Goal: Use online tool/utility: Utilize a website feature to perform a specific function

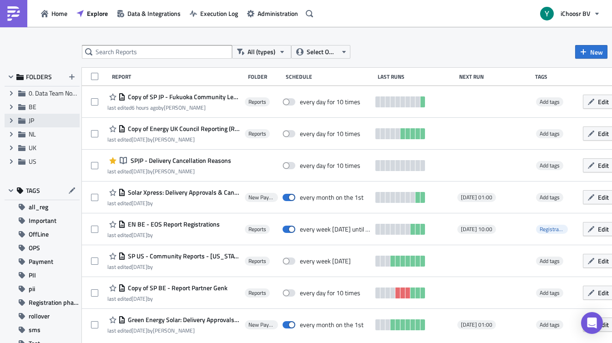
click at [34, 119] on span "JP" at bounding box center [31, 121] width 5 height 10
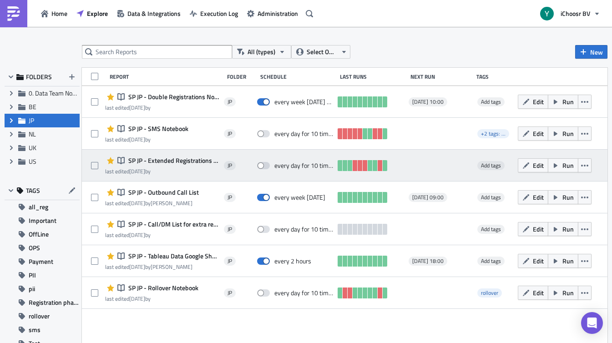
click at [185, 159] on span "SP JP - Extended Registrations export" at bounding box center [172, 161] width 93 height 8
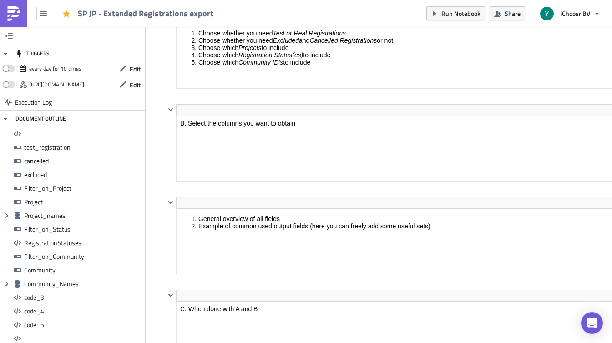
scroll to position [104, 489]
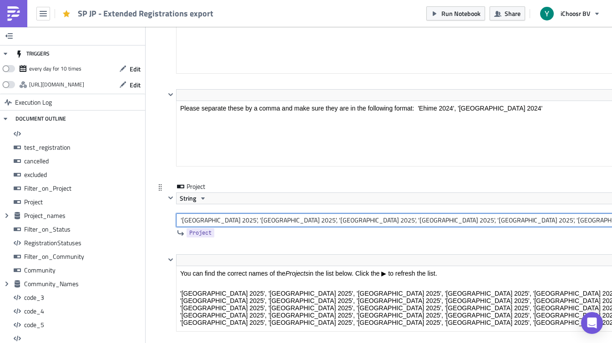
click at [273, 219] on input "'[GEOGRAPHIC_DATA] 2025', '[GEOGRAPHIC_DATA] 2025', '[GEOGRAPHIC_DATA] 2025', '…" at bounding box center [415, 220] width 479 height 14
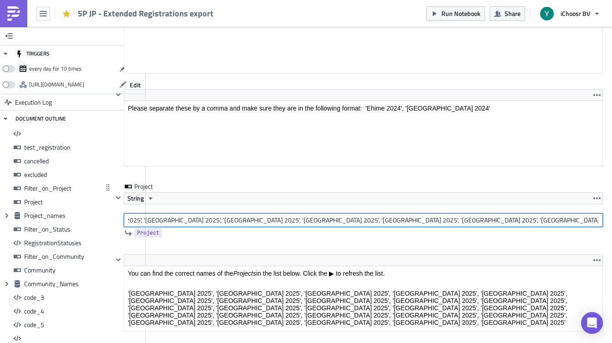
click at [175, 220] on input "'[GEOGRAPHIC_DATA] 2025', '[GEOGRAPHIC_DATA] 2025', '[GEOGRAPHIC_DATA] 2025', '…" at bounding box center [363, 220] width 479 height 14
click at [268, 222] on input "'[GEOGRAPHIC_DATA] 2025', '[GEOGRAPHIC_DATA] 2025', '[GEOGRAPHIC_DATA] 2025', '…" at bounding box center [363, 220] width 479 height 14
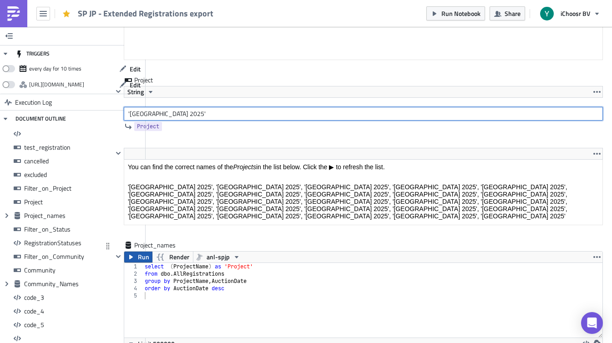
type input "'[GEOGRAPHIC_DATA] 2025'"
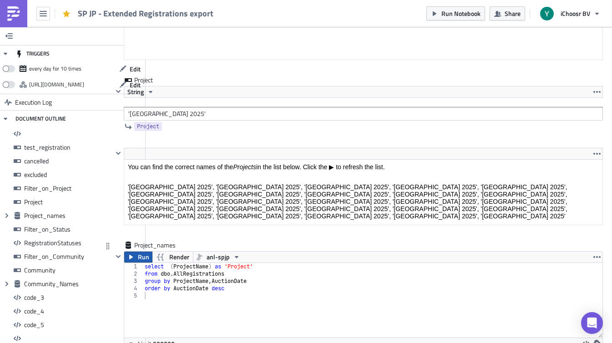
click at [142, 258] on span "Run" at bounding box center [143, 257] width 11 height 11
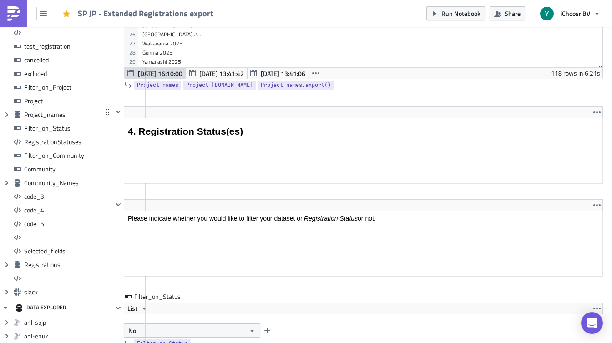
scroll to position [2546, 52]
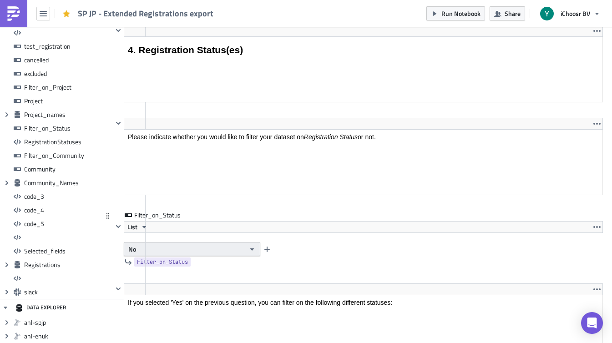
click at [157, 252] on button "No" at bounding box center [192, 249] width 137 height 14
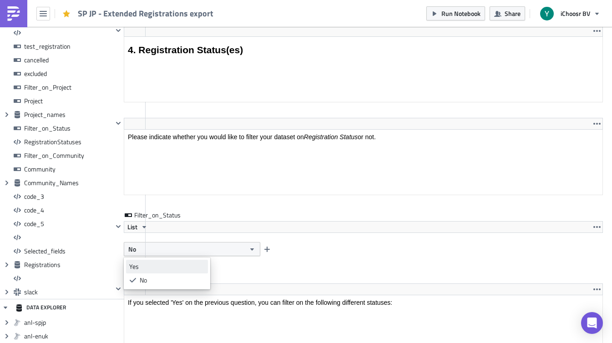
click at [145, 268] on div "Yes" at bounding box center [167, 266] width 76 height 9
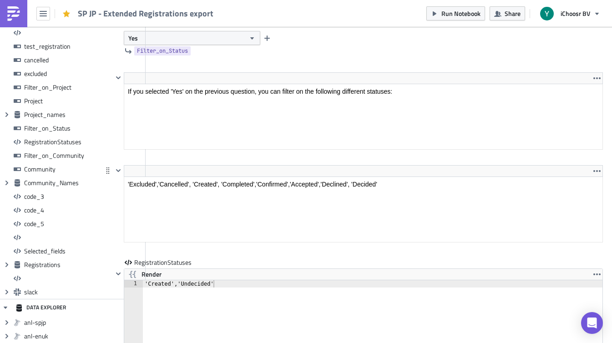
scroll to position [2800, 52]
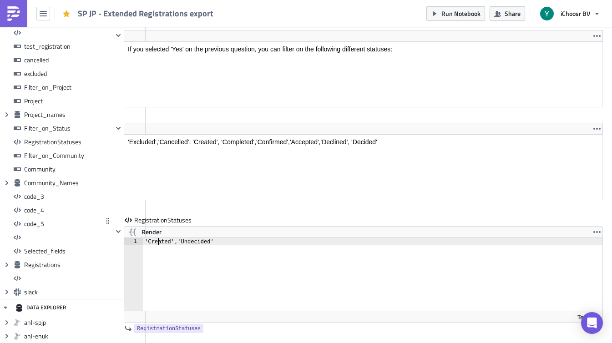
click at [157, 243] on div "'Created','Undecided'" at bounding box center [373, 281] width 460 height 87
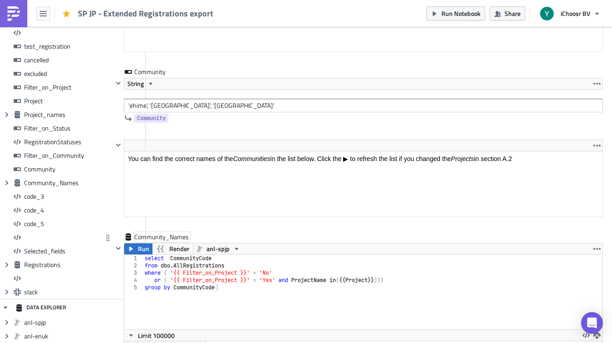
scroll to position [3444, 52]
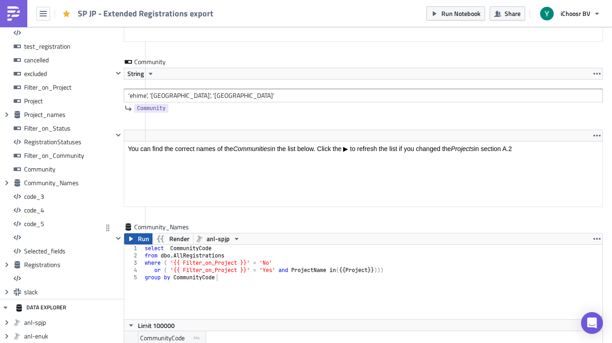
type textarea "'Accepted'"
click at [142, 242] on span "Run" at bounding box center [143, 238] width 11 height 11
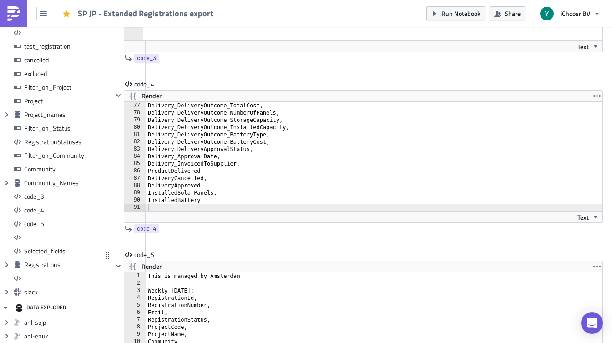
scroll to position [6649, 52]
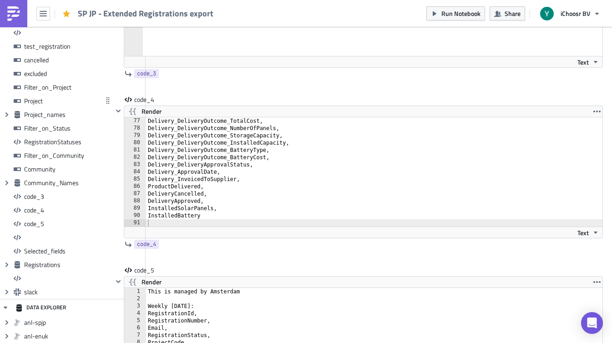
type textarea "Delivery_ApprovalDate,"
click at [172, 173] on div "Delivery_DeliveryOutcome_TotalCost, Delivery_DeliveryOutcome_NumberOfPanels, De…" at bounding box center [374, 179] width 456 height 124
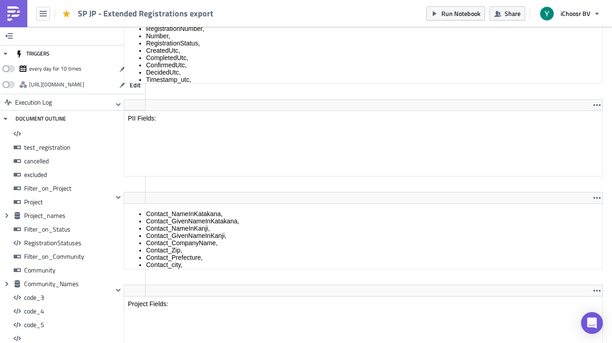
scroll to position [0, 0]
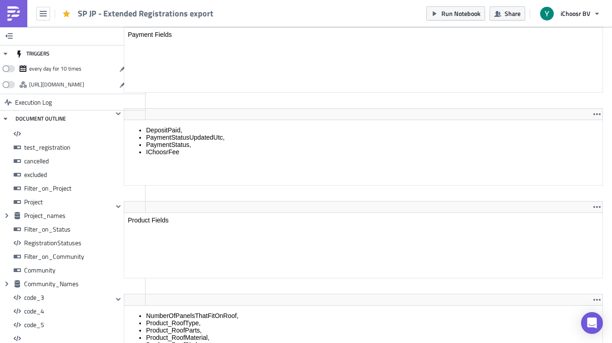
scroll to position [5626, 52]
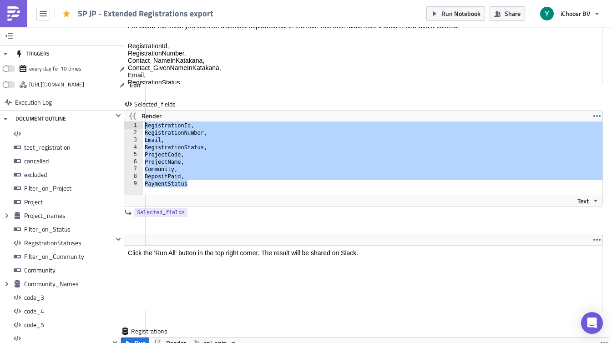
drag, startPoint x: 322, startPoint y: 207, endPoint x: 146, endPoint y: 83, distance: 214.9
paste textarea "Contact_InterestedInFinancing"
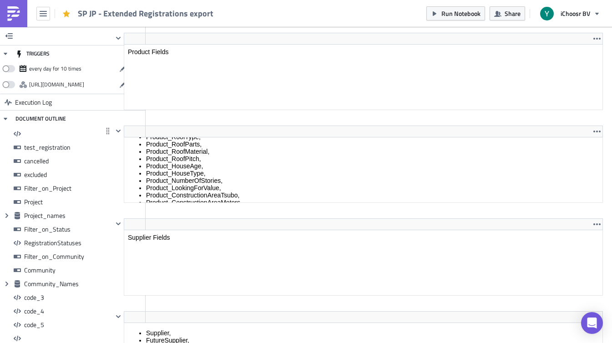
scroll to position [16, 0]
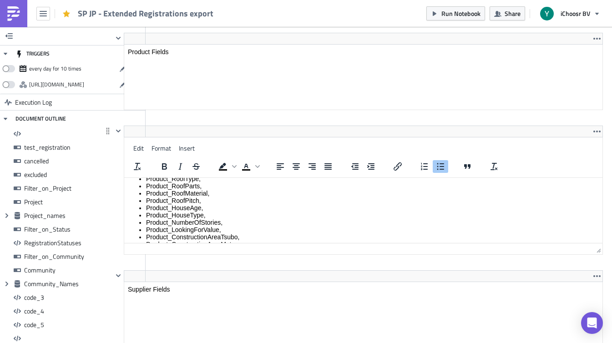
click at [187, 172] on html "NumberOfPanelsThatFitOnRoof, Product_RoofType, Product_RoofParts, Product_RoofM…" at bounding box center [363, 270] width 478 height 217
click at [183, 197] on li "Product_RoofPitch," at bounding box center [372, 200] width 453 height 7
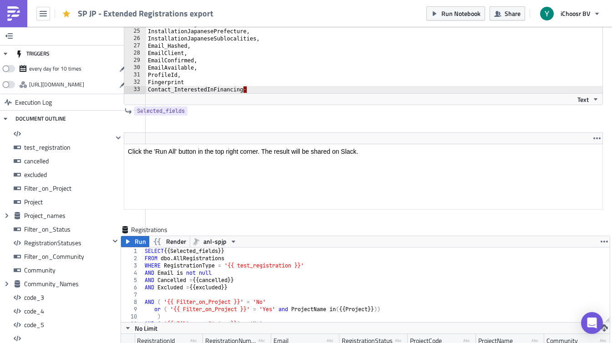
scroll to position [7402, 52]
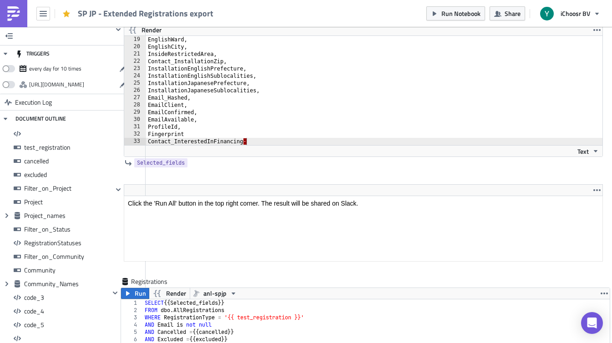
click at [252, 86] on div "EnglishWard, EnglishCity, InsideRestrictedArea, Contact_InstallationZip, Instal…" at bounding box center [374, 98] width 457 height 124
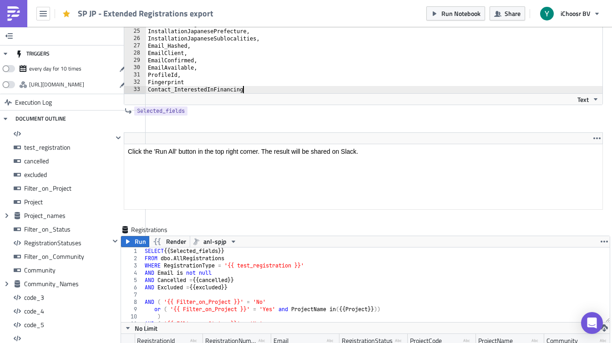
type textarea "Contact_InterestedInFinancing,"
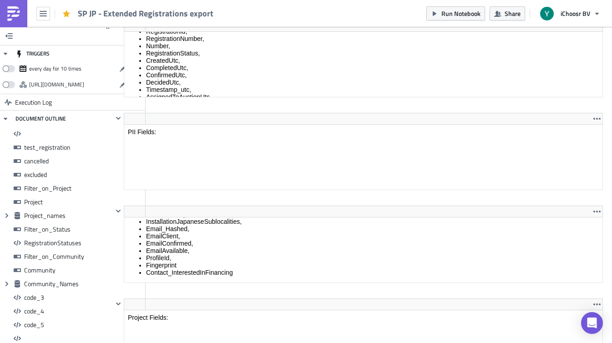
scroll to position [0, 0]
type textarea "ProductContracted"
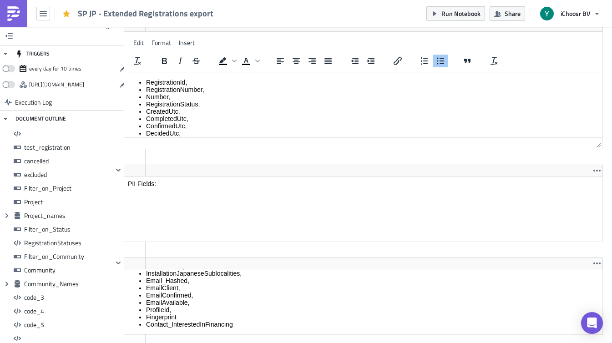
click at [282, 82] on ul "RegistrationId, RegistrationNumber, Number, RegistrationStatus, CreatedUtc, Com…" at bounding box center [363, 159] width 471 height 160
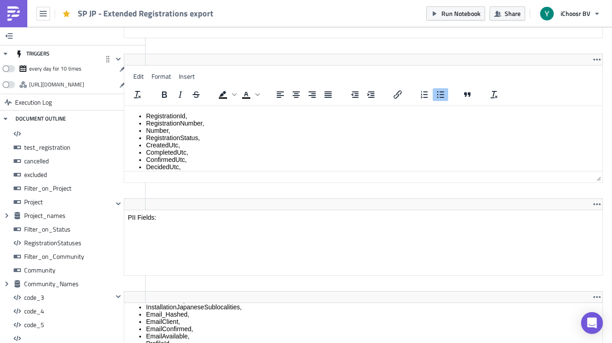
click at [242, 121] on li "RegistrationNumber," at bounding box center [372, 123] width 453 height 7
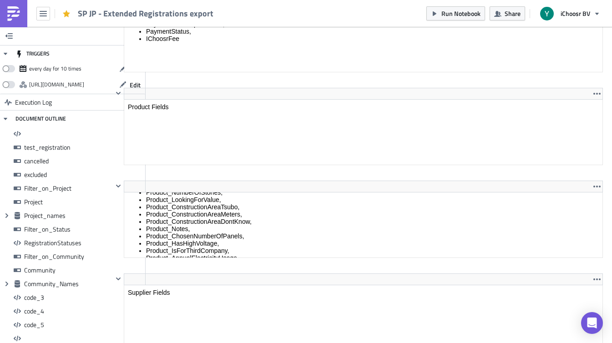
scroll to position [152, 0]
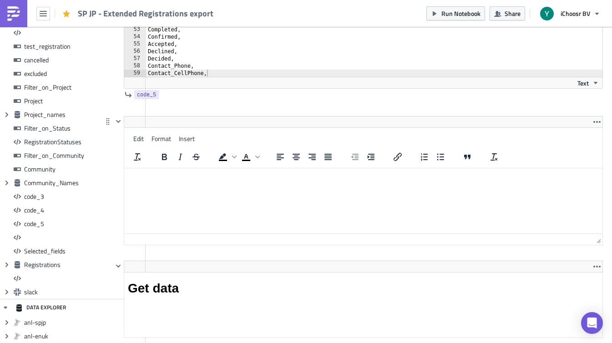
click at [192, 168] on html at bounding box center [363, 175] width 478 height 15
type textarea "Cancelled,"
click at [238, 27] on div "DeliveryApproved, InstalledBattery, ProductProposed, Product, ProductContracted…" at bounding box center [374, 30] width 456 height 124
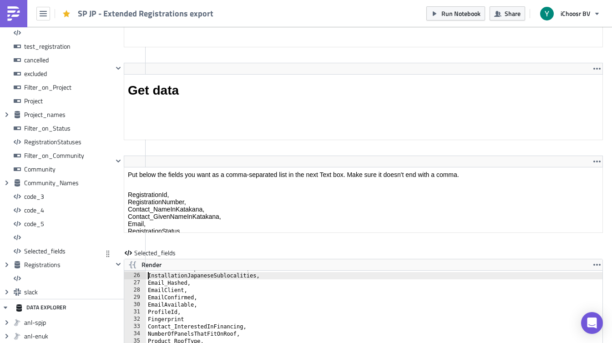
click at [148, 275] on div "InstallationJapanesePrefecture, InstallationJapaneseSublocalities, Email_Hashed…" at bounding box center [374, 327] width 457 height 124
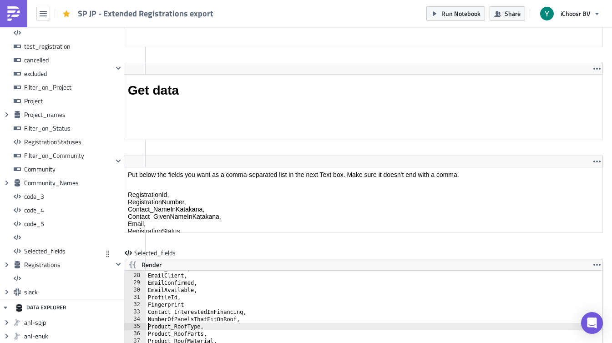
click at [146, 328] on div "Email_Hashed, EmailClient, EmailConfirmed, EmailAvailable, ProfileId, Fingerpri…" at bounding box center [374, 327] width 457 height 124
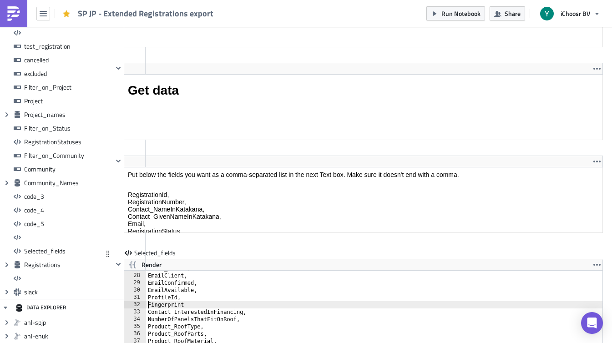
click at [147, 310] on div "Email_Hashed, EmailClient, EmailConfirmed, EmailAvailable, ProfileId, Fingerpri…" at bounding box center [374, 327] width 457 height 124
paste textarea "Contact_InterestedInFinancing"
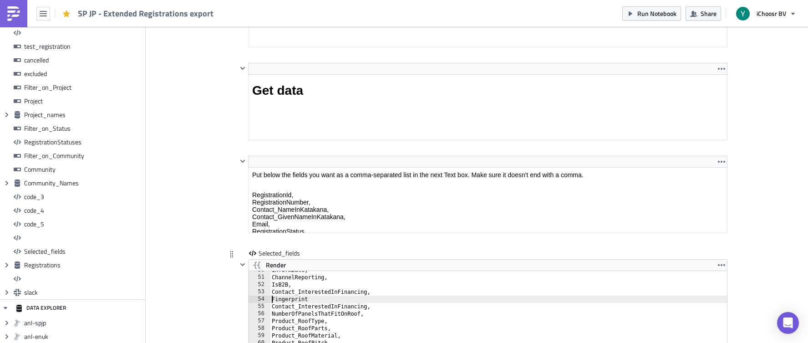
scroll to position [361, 0]
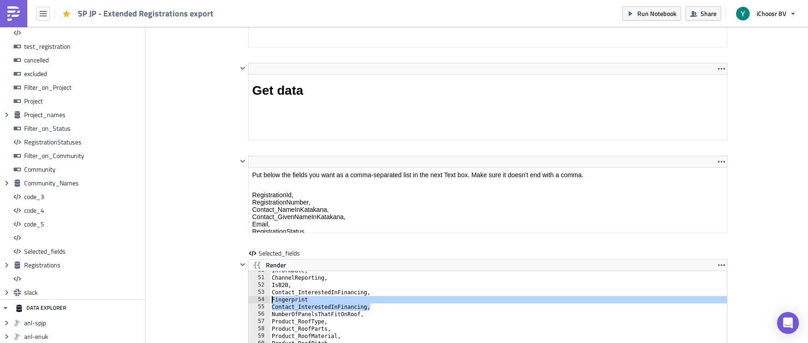
drag, startPoint x: 384, startPoint y: 305, endPoint x: 267, endPoint y: 298, distance: 116.7
click at [267, 298] on div "Fingerprint 50 51 52 53 54 55 56 57 58 59 60 61 62 63 64 65 66 InformDate, Chan…" at bounding box center [487, 325] width 478 height 109
type textarea "Fingerprint Contact_InterestedInFinancing,"
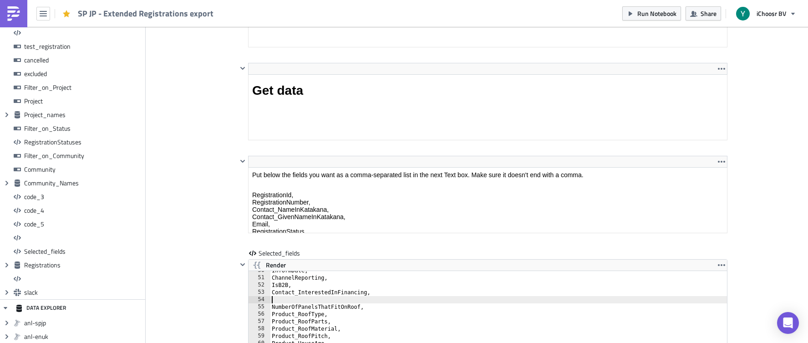
scroll to position [0, 0]
type textarea "Contact_InterestedInFinancing,"
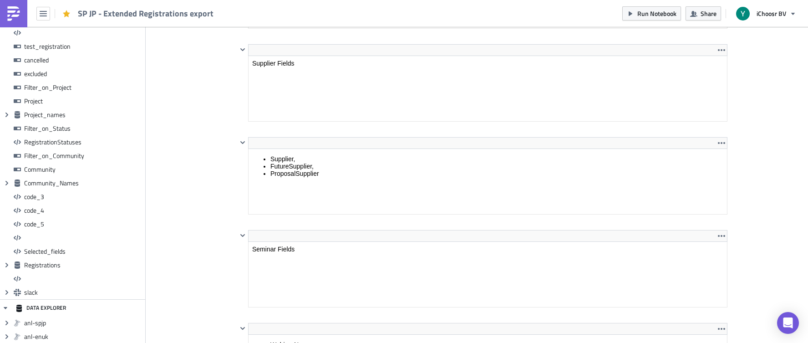
scroll to position [5803, 0]
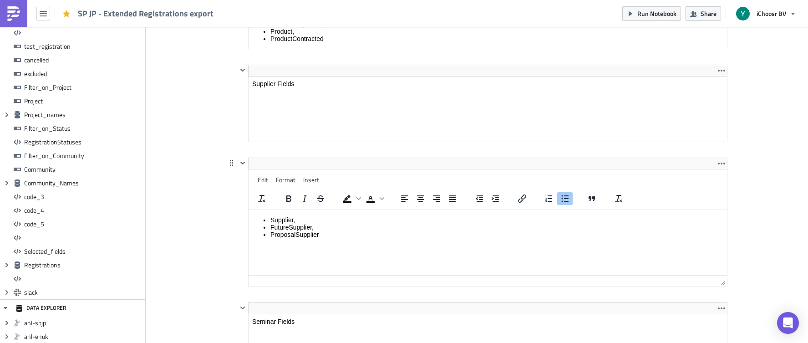
drag, startPoint x: 336, startPoint y: 245, endPoint x: 336, endPoint y: 204, distance: 41.0
click at [336, 209] on html "Supplier, FutureSupplier, ProposalSupplier" at bounding box center [487, 226] width 478 height 35
drag, startPoint x: 340, startPoint y: 237, endPoint x: 250, endPoint y: 224, distance: 90.5
click at [250, 224] on html "Supplier, FutureSupplier, ProposalSupplier" at bounding box center [487, 226] width 478 height 35
drag, startPoint x: 342, startPoint y: 236, endPoint x: 268, endPoint y: 219, distance: 76.2
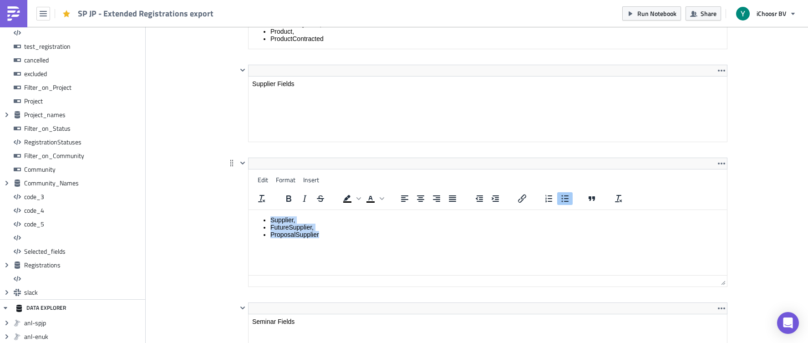
click at [268, 219] on ul "Supplier, FutureSupplier, ProposalSupplier" at bounding box center [487, 227] width 471 height 22
copy ul "Supplier, FutureSupplier, ProposalSupplier"
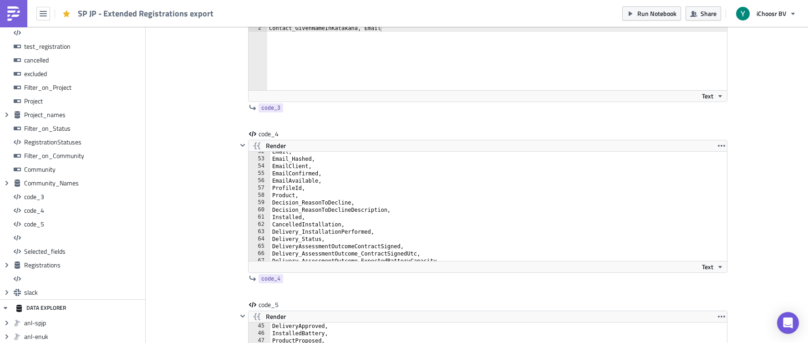
scroll to position [384, 0]
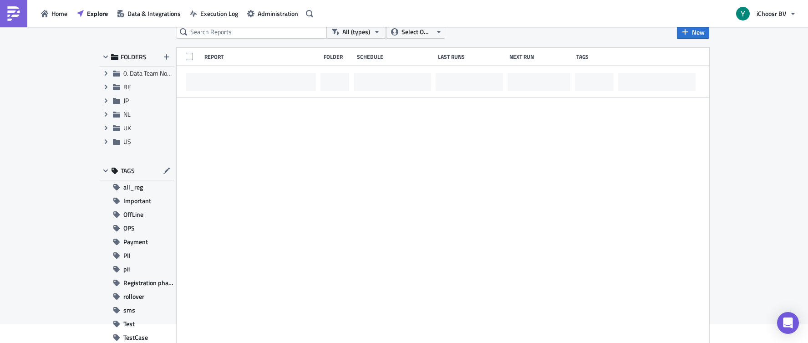
scroll to position [20, 0]
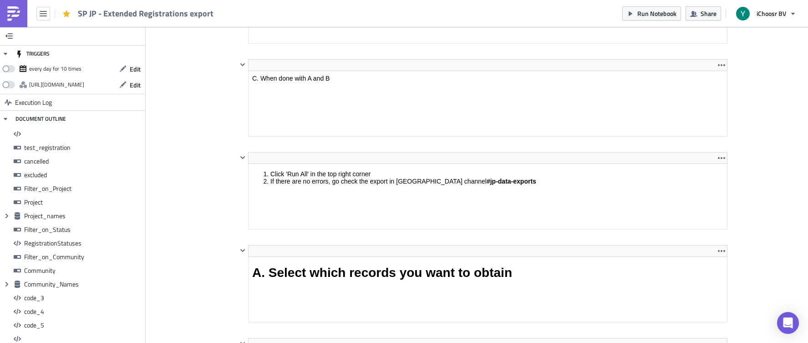
scroll to position [45399, 45025]
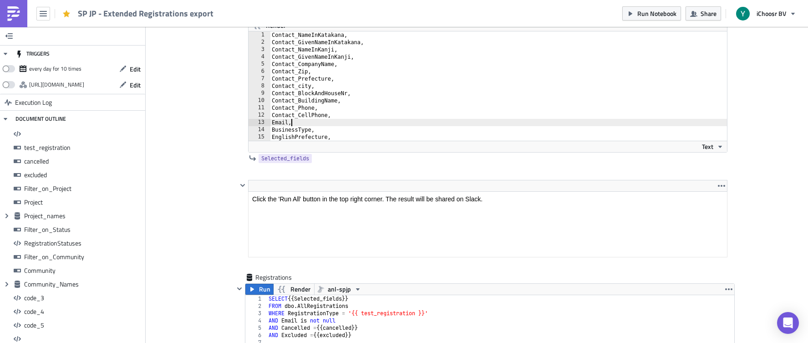
click at [352, 123] on div "Contact_NameInKatakana, Contact_GivenNameInKatakana, Contact_NameInKanji, Conta…" at bounding box center [503, 93] width 467 height 124
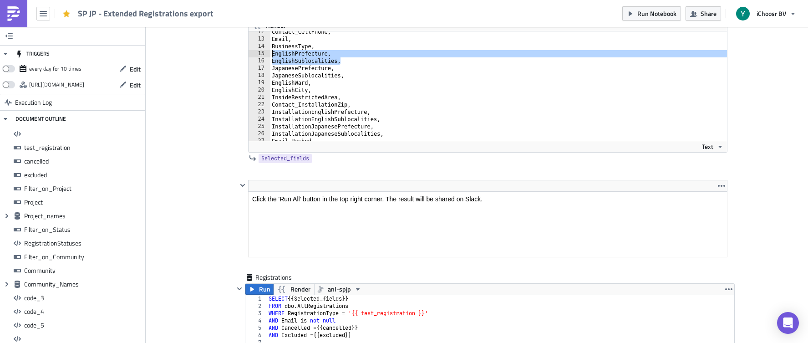
drag, startPoint x: 340, startPoint y: 60, endPoint x: 267, endPoint y: 55, distance: 73.4
click at [267, 55] on div "Email, 12 13 14 15 16 17 18 19 20 21 22 23 [PHONE_NUMBER] Contact_CellPhone, Em…" at bounding box center [487, 85] width 478 height 109
type textarea "EnglishPrefecture, EnglishSublocalities,"
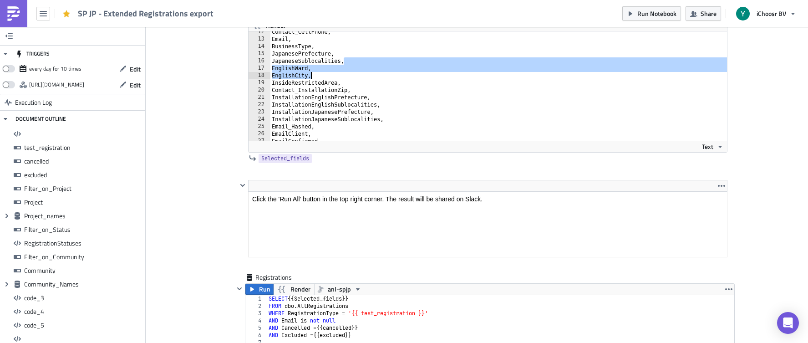
type textarea "JapaneseSublocalities,"
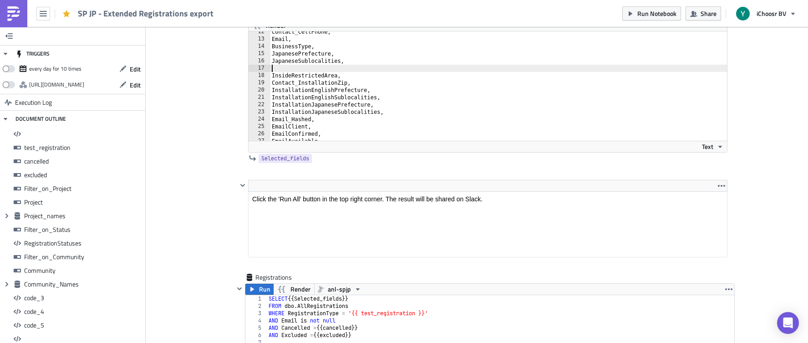
paste textarea "ProposalSupplier"
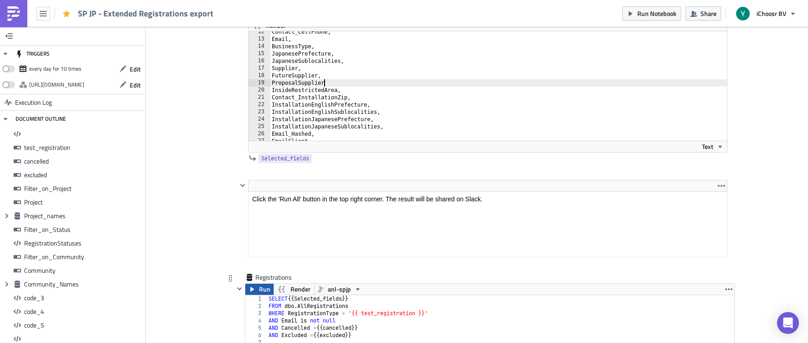
type textarea "ProposalSupplier"
click at [262, 287] on span "Run" at bounding box center [264, 288] width 11 height 11
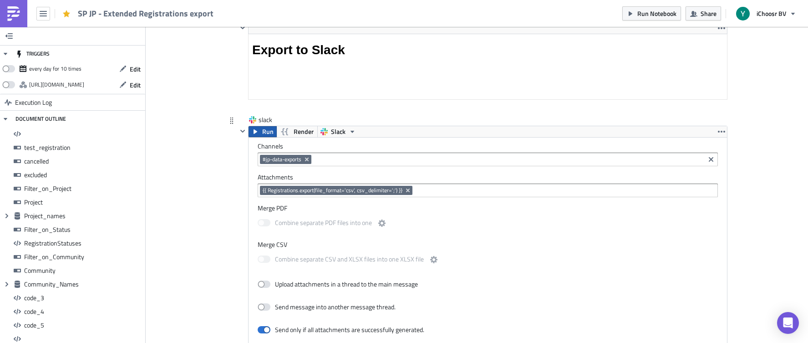
scroll to position [7854, 0]
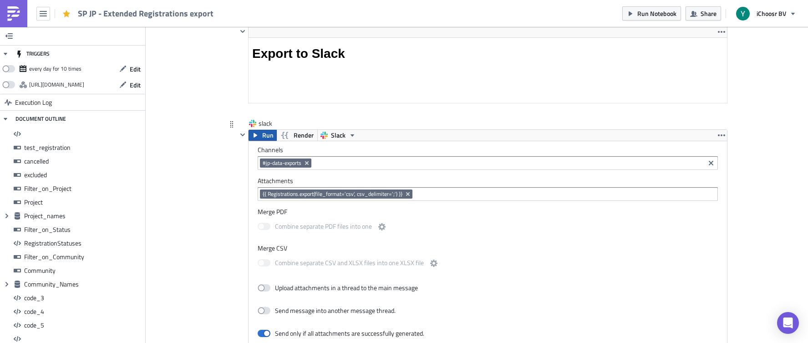
click at [263, 137] on span "Run" at bounding box center [267, 135] width 11 height 11
